Goal: Find contact information: Find contact information

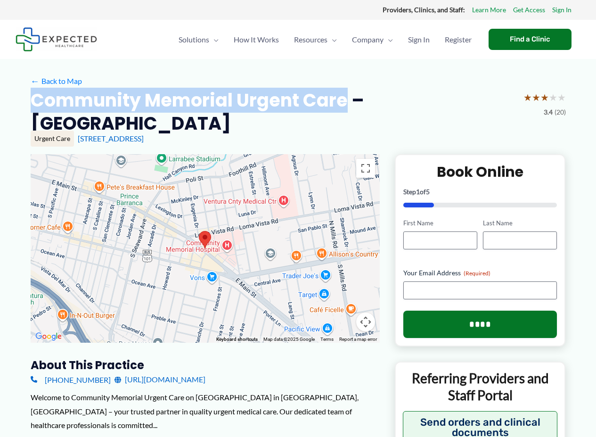
drag, startPoint x: 25, startPoint y: 99, endPoint x: 349, endPoint y: 103, distance: 324.4
copy h2 "Community Memorial Urgent Care"
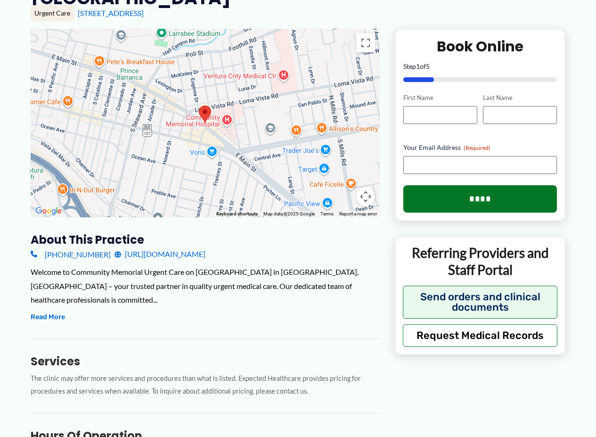
scroll to position [141, 0]
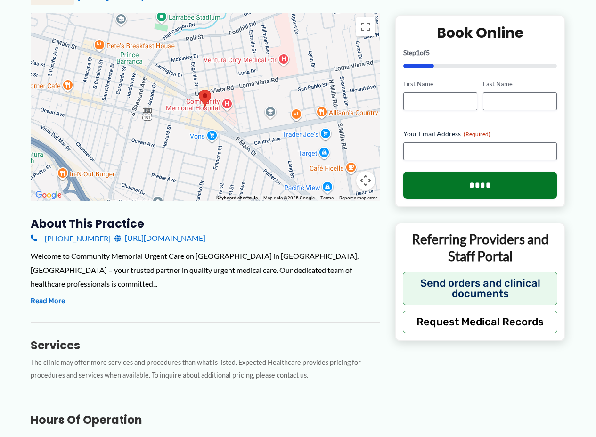
click at [167, 283] on div "About this practice [PHONE_NUMBER] [URL][DOMAIN_NAME] Welcome to Community Memo…" at bounding box center [205, 444] width 349 height 456
drag, startPoint x: 28, startPoint y: 221, endPoint x: 106, endPoint y: 221, distance: 77.3
copy div "[PHONE_NUMBER]"
